Goal: Task Accomplishment & Management: Manage account settings

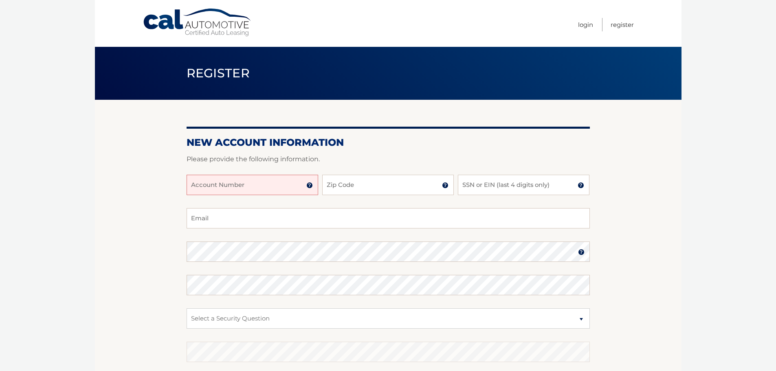
click at [264, 184] on input "Account Number" at bounding box center [253, 185] width 132 height 20
type input "44456007187"
click at [358, 191] on input "Zip Code" at bounding box center [388, 185] width 132 height 20
type input "11725"
type input "wskul62@aol.com"
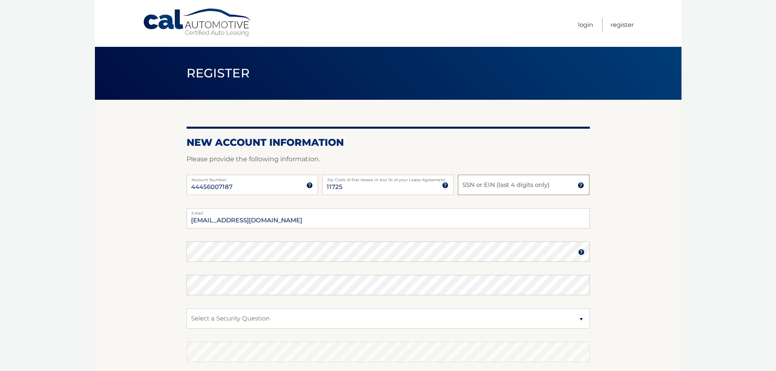
click at [485, 189] on input "SSN or EIN (last 4 digits only)" at bounding box center [524, 185] width 132 height 20
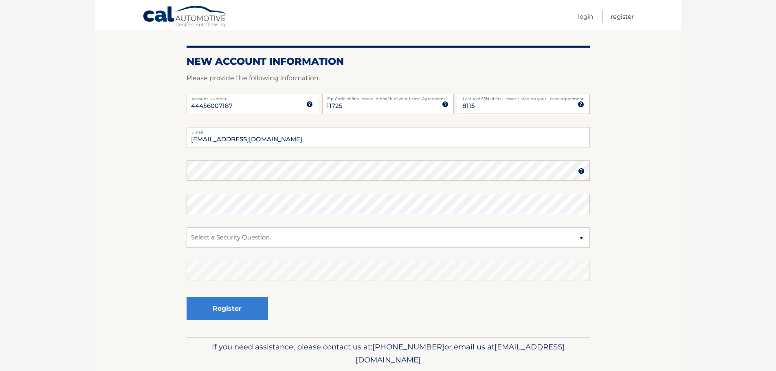
scroll to position [82, 0]
type input "8115"
click at [252, 236] on select "Select a Security Question What was the name of your elementary school? What is…" at bounding box center [388, 237] width 403 height 20
select select "2"
click at [187, 227] on select "Select a Security Question What was the name of your elementary school? What is…" at bounding box center [388, 237] width 403 height 20
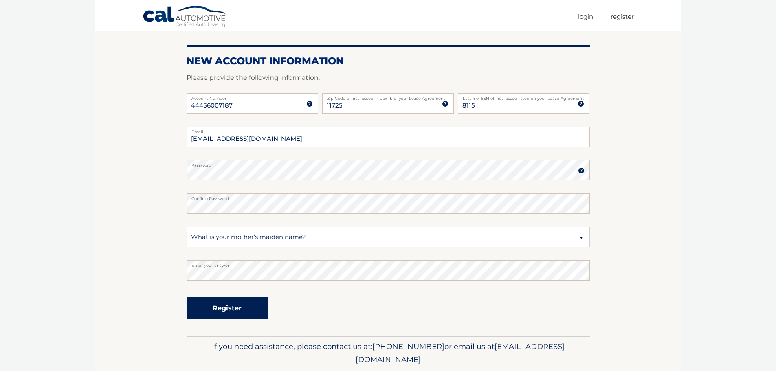
click at [224, 311] on button "Register" at bounding box center [228, 308] width 82 height 22
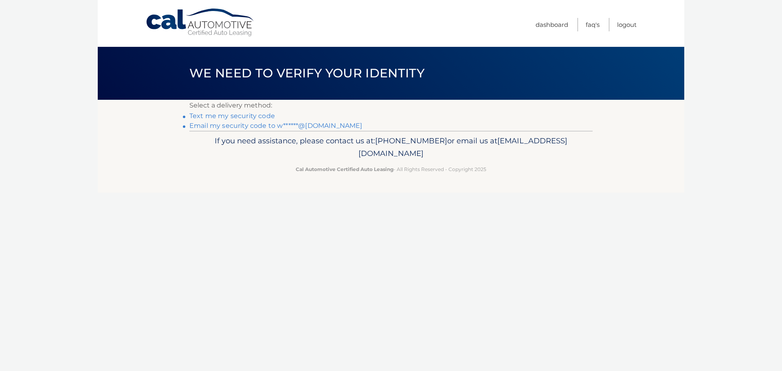
click at [255, 117] on link "Text me my security code" at bounding box center [233, 116] width 86 height 8
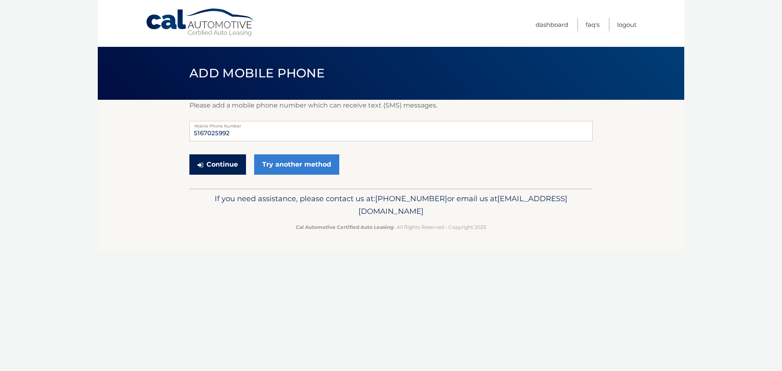
click at [213, 164] on button "Continue" at bounding box center [218, 164] width 57 height 20
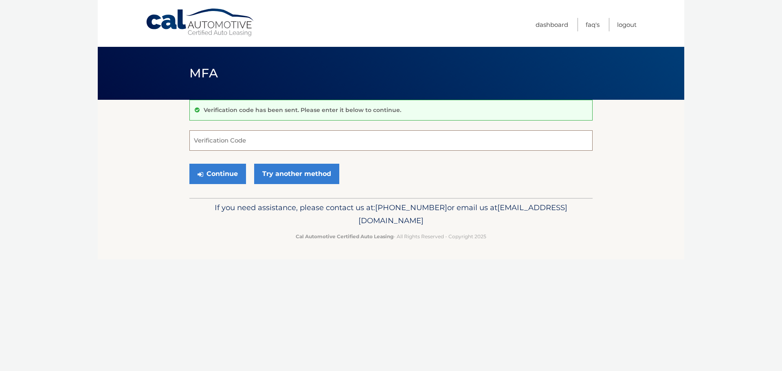
click at [232, 144] on input "Verification Code" at bounding box center [391, 140] width 403 height 20
type input "640527"
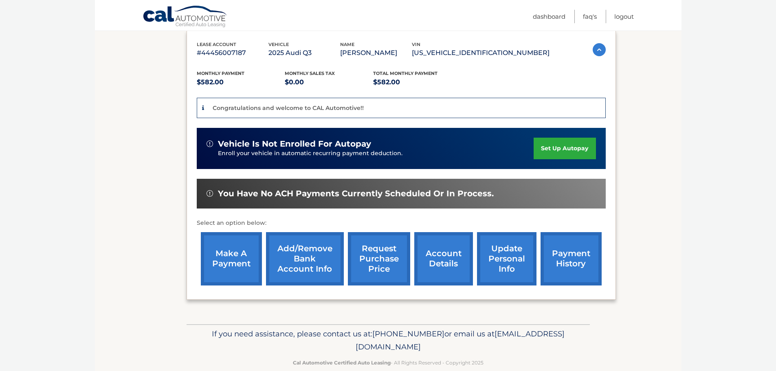
scroll to position [153, 0]
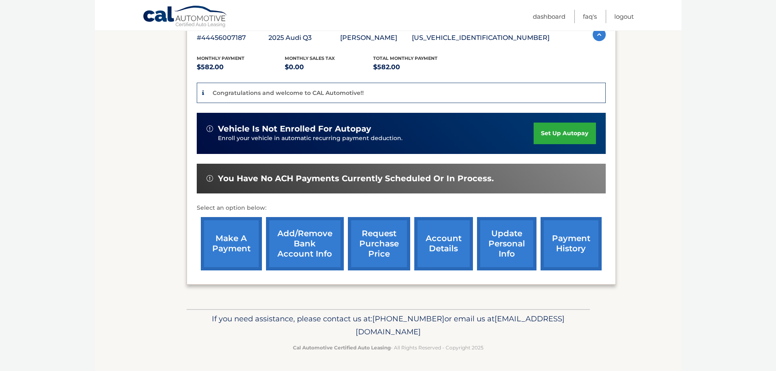
click at [292, 249] on link "Add/Remove bank account info" at bounding box center [305, 243] width 78 height 53
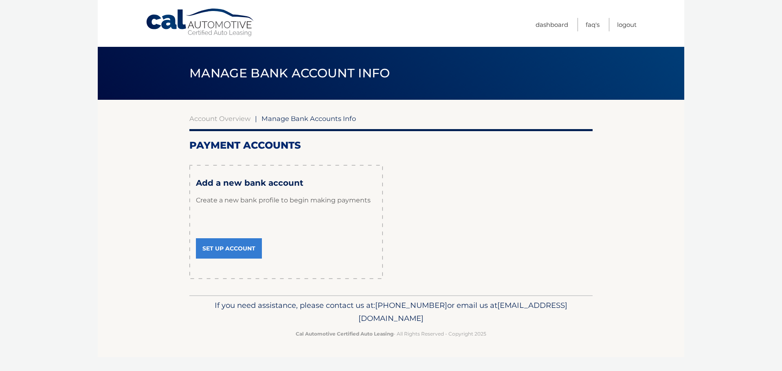
click at [240, 251] on link "Set Up Account" at bounding box center [229, 248] width 66 height 20
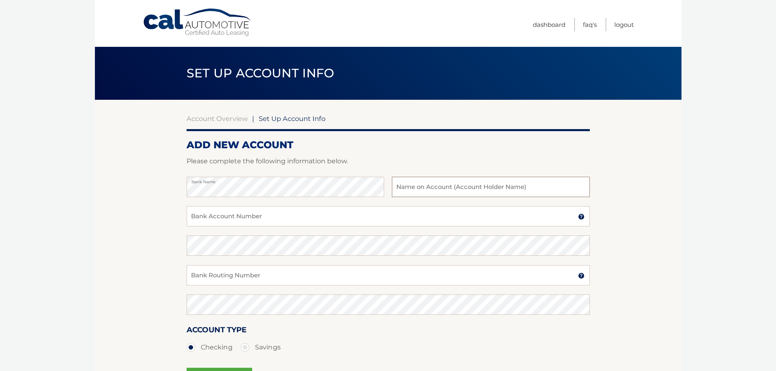
click at [416, 185] on input "text" at bounding box center [491, 187] width 198 height 20
type input "[PERSON_NAME]"
click at [278, 212] on input "Bank Account Number" at bounding box center [388, 216] width 403 height 20
click at [214, 218] on input "Bank Account Number" at bounding box center [388, 216] width 403 height 20
type input "7240793203"
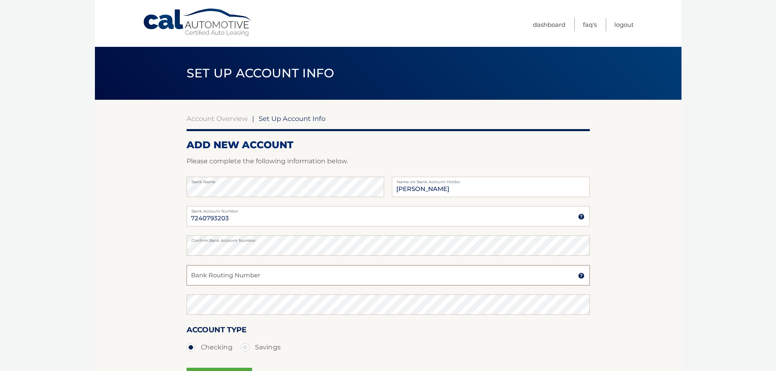
click at [207, 282] on input "Bank Routing Number" at bounding box center [388, 275] width 403 height 20
type input "021000322"
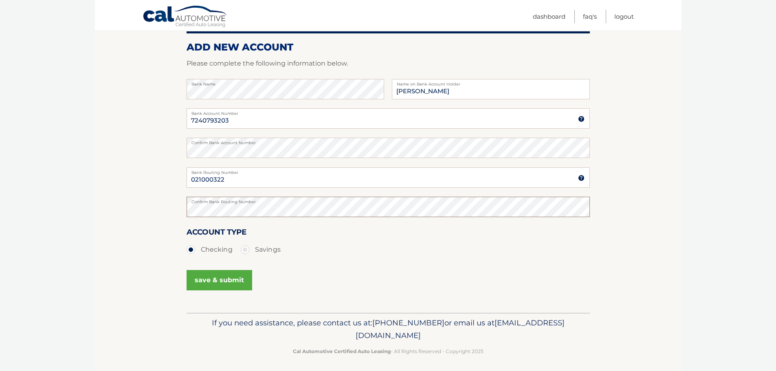
scroll to position [101, 0]
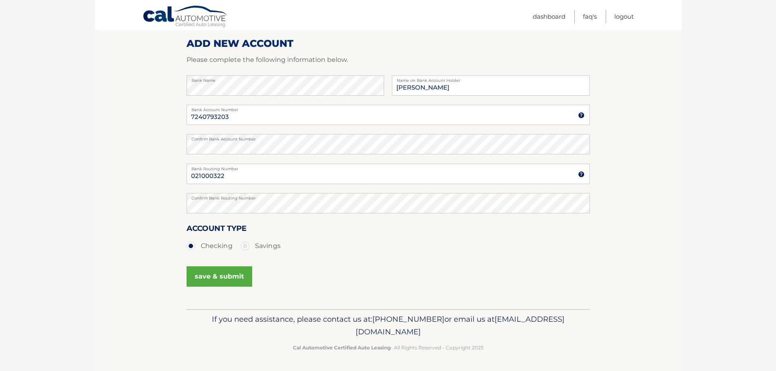
click at [203, 278] on button "save & submit" at bounding box center [220, 277] width 66 height 20
click at [631, 17] on link "Logout" at bounding box center [625, 16] width 20 height 13
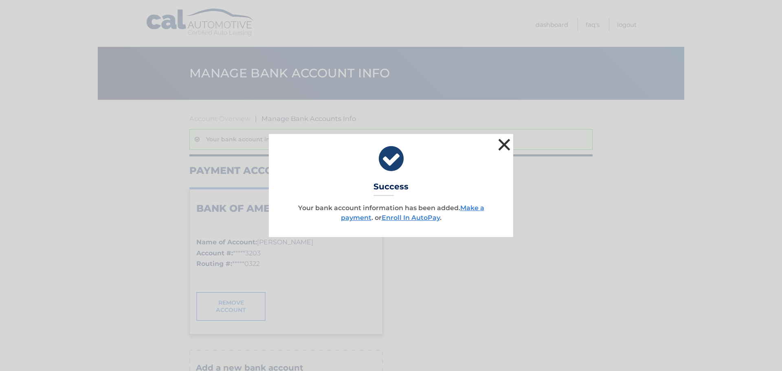
click at [500, 144] on button "×" at bounding box center [504, 145] width 16 height 16
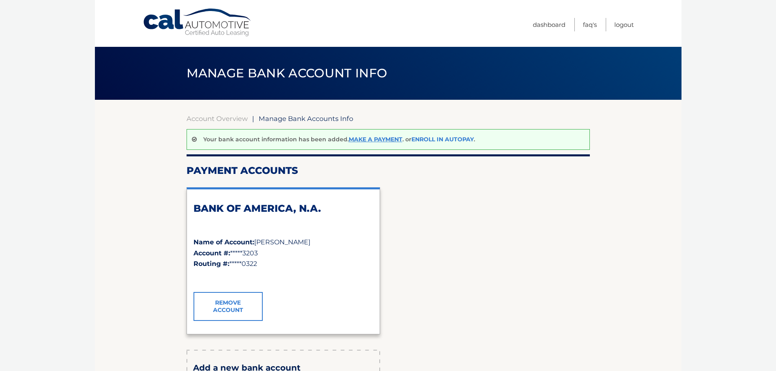
click at [433, 137] on link "Enroll In AutoPay" at bounding box center [443, 139] width 62 height 7
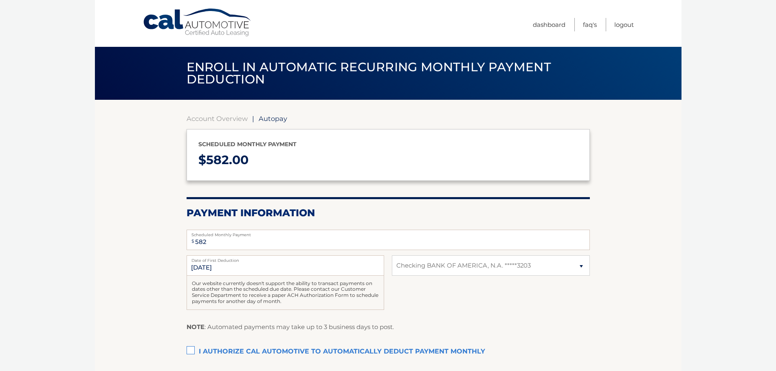
select select "YTAxMzEzNDMtNDc4Ni00ZmZlLTg1YTUtMTI1ZTViY2M2YzY0"
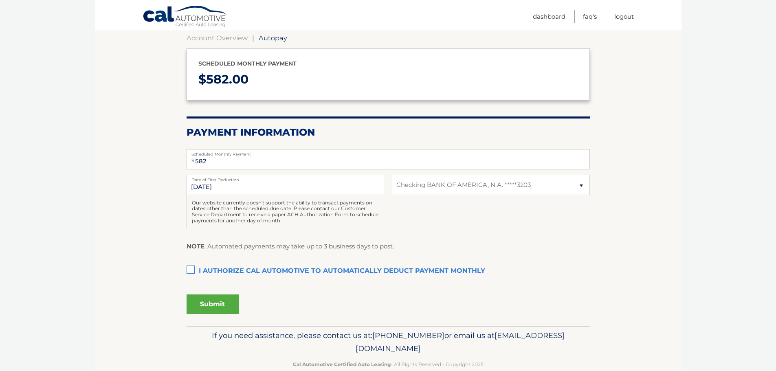
scroll to position [82, 0]
click at [191, 269] on label "I authorize cal automotive to automatically deduct payment monthly This checkbo…" at bounding box center [388, 270] width 403 height 16
click at [0, 0] on input "I authorize cal automotive to automatically deduct payment monthly This checkbo…" at bounding box center [0, 0] width 0 height 0
click at [212, 302] on button "Submit" at bounding box center [213, 304] width 52 height 20
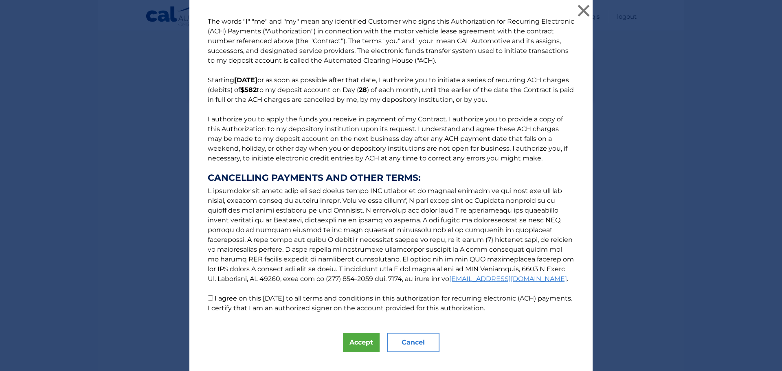
click at [414, 341] on button "Cancel" at bounding box center [414, 343] width 52 height 20
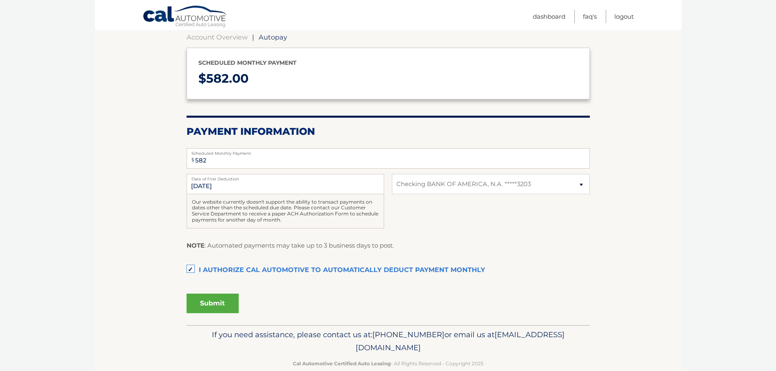
click at [189, 267] on label "I authorize cal automotive to automatically deduct payment monthly This checkbo…" at bounding box center [388, 270] width 403 height 16
click at [0, 0] on input "I authorize cal automotive to automatically deduct payment monthly This checkbo…" at bounding box center [0, 0] width 0 height 0
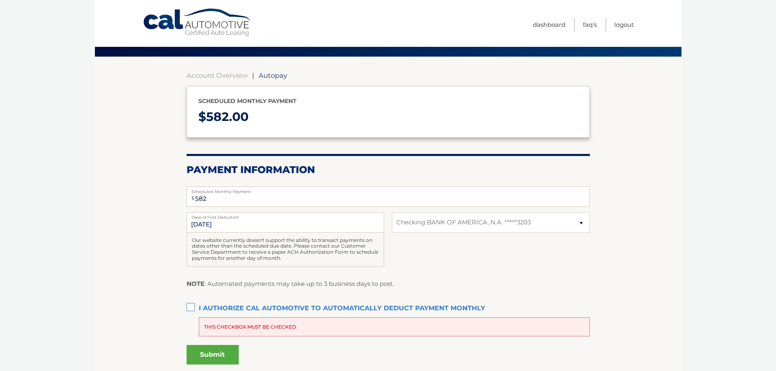
scroll to position [0, 0]
